Goal: Navigation & Orientation: Find specific page/section

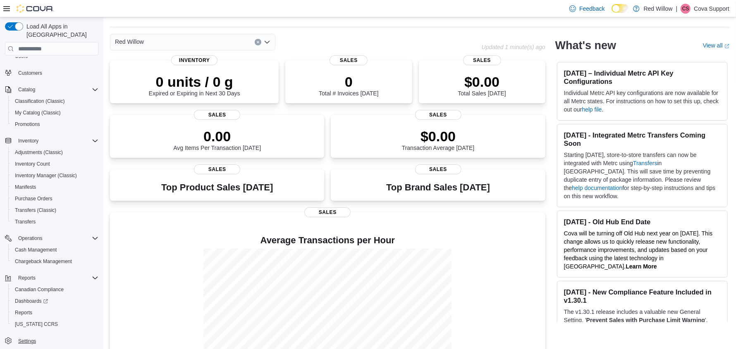
scroll to position [24, 0]
click at [28, 338] on span "Settings" at bounding box center [27, 341] width 18 height 7
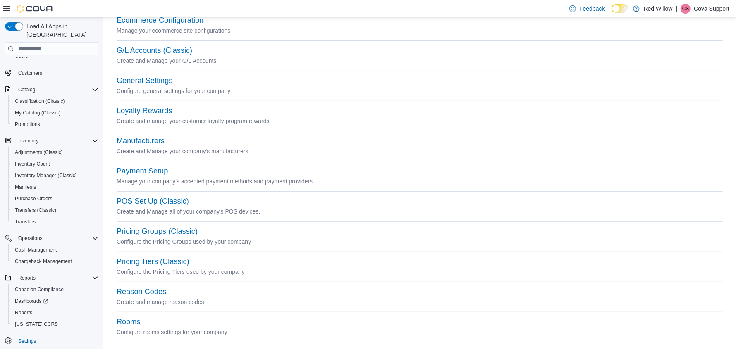
scroll to position [165, 0]
click at [148, 200] on button "POS Set Up (Classic)" at bounding box center [153, 200] width 72 height 9
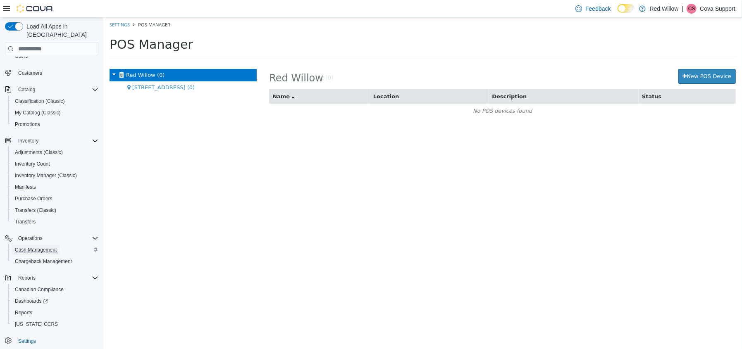
click at [41, 247] on span "Cash Management" at bounding box center [36, 250] width 42 height 7
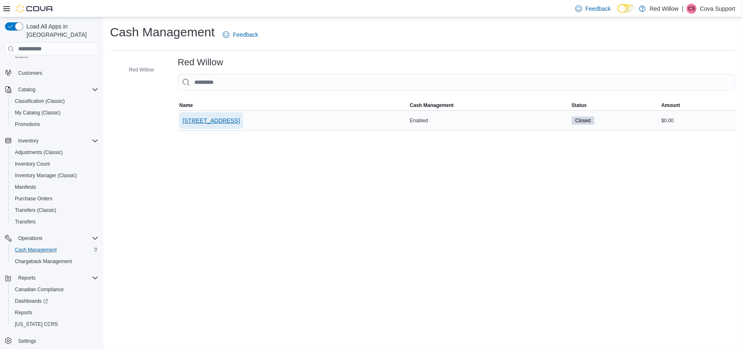
click at [198, 117] on span "532-105th St." at bounding box center [211, 121] width 57 height 8
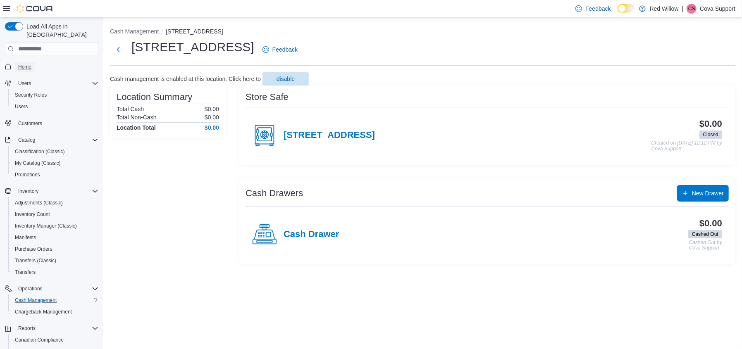
click at [31, 64] on span "Home" at bounding box center [24, 67] width 13 height 7
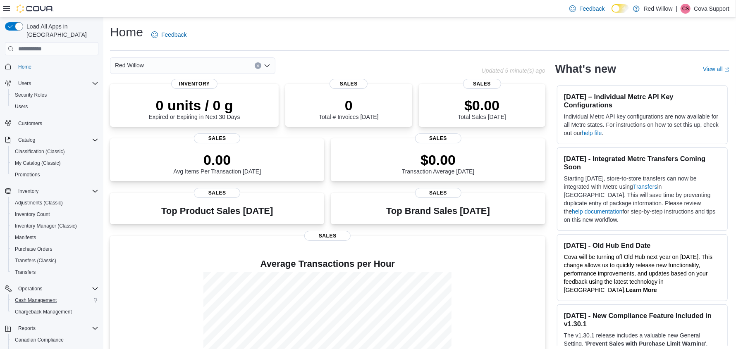
click at [36, 61] on span "Home" at bounding box center [57, 66] width 84 height 10
click at [8, 8] on icon at bounding box center [6, 8] width 7 height 5
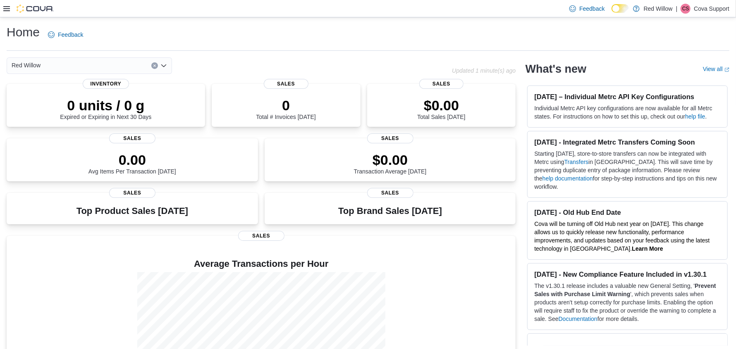
click at [8, 8] on icon at bounding box center [6, 8] width 7 height 5
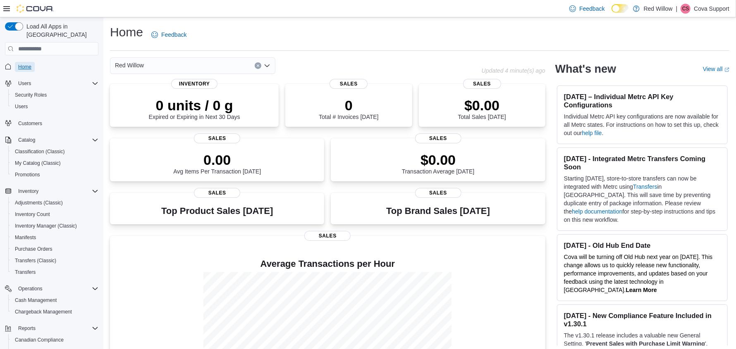
click at [32, 62] on link "Home" at bounding box center [25, 67] width 20 height 10
